Goal: Task Accomplishment & Management: Use online tool/utility

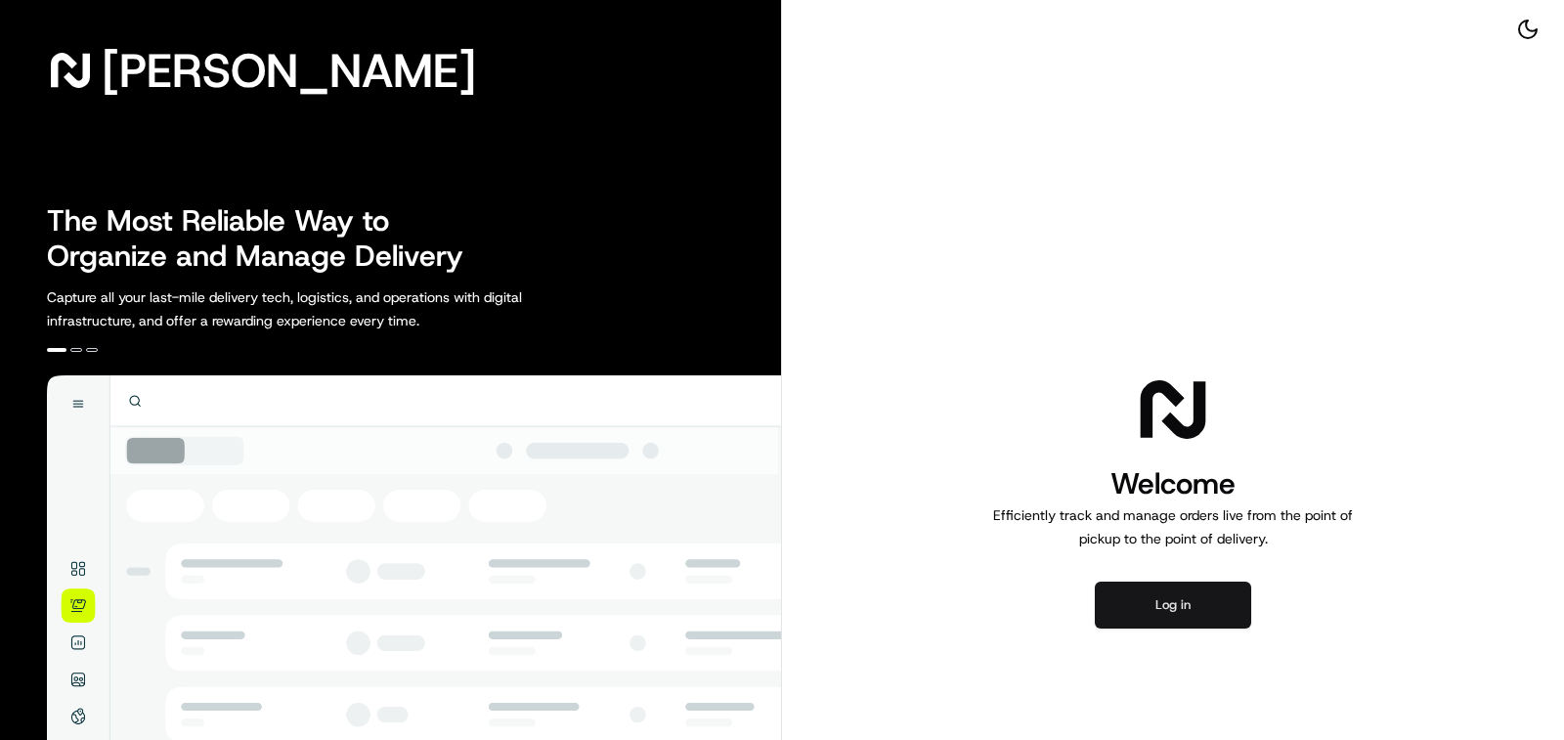
click at [1175, 602] on button "Log in" at bounding box center [1173, 605] width 156 height 47
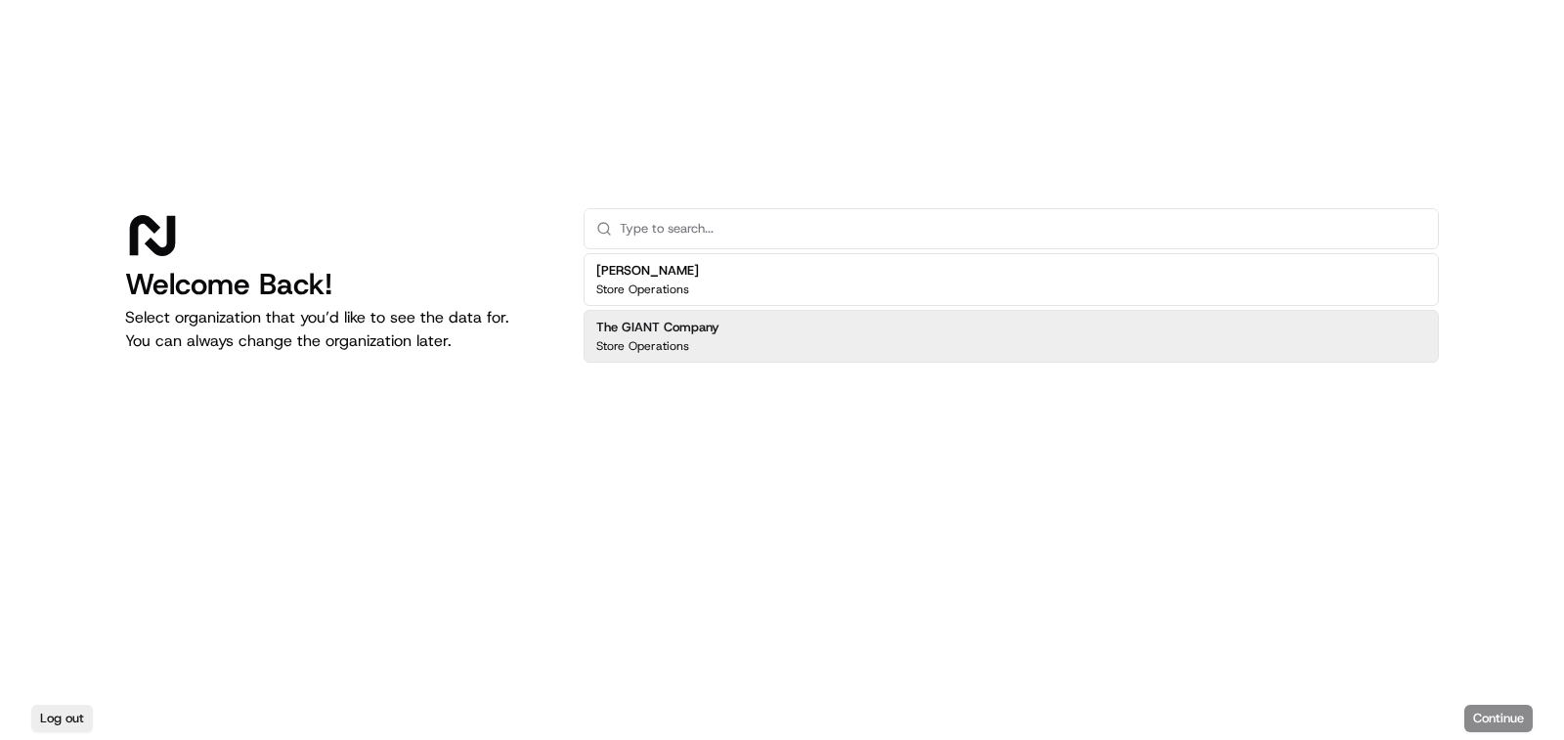
click at [657, 334] on h2 "The GIANT Company" at bounding box center [657, 328] width 123 height 18
click at [1523, 723] on button "Continue" at bounding box center [1499, 718] width 68 height 27
